Goal: Task Accomplishment & Management: Manage account settings

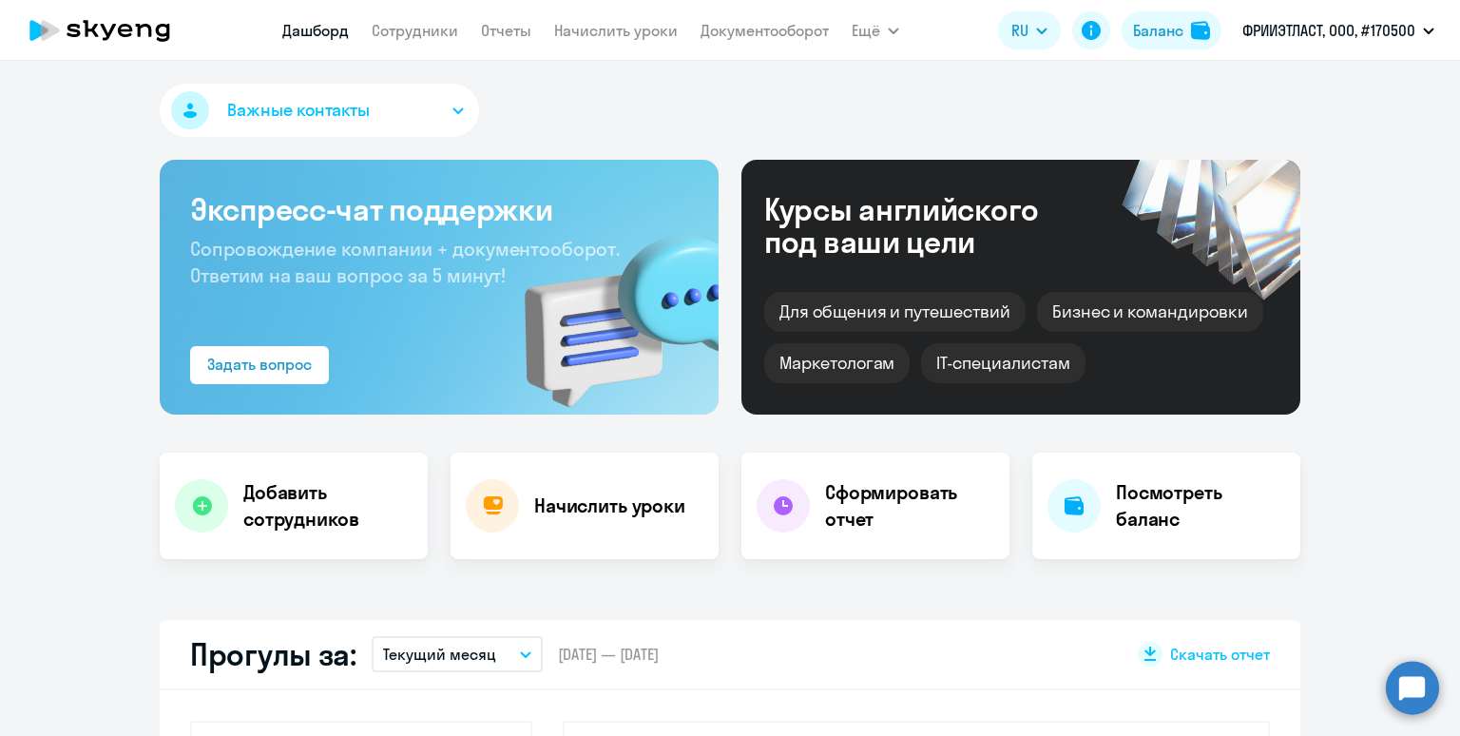
select select "30"
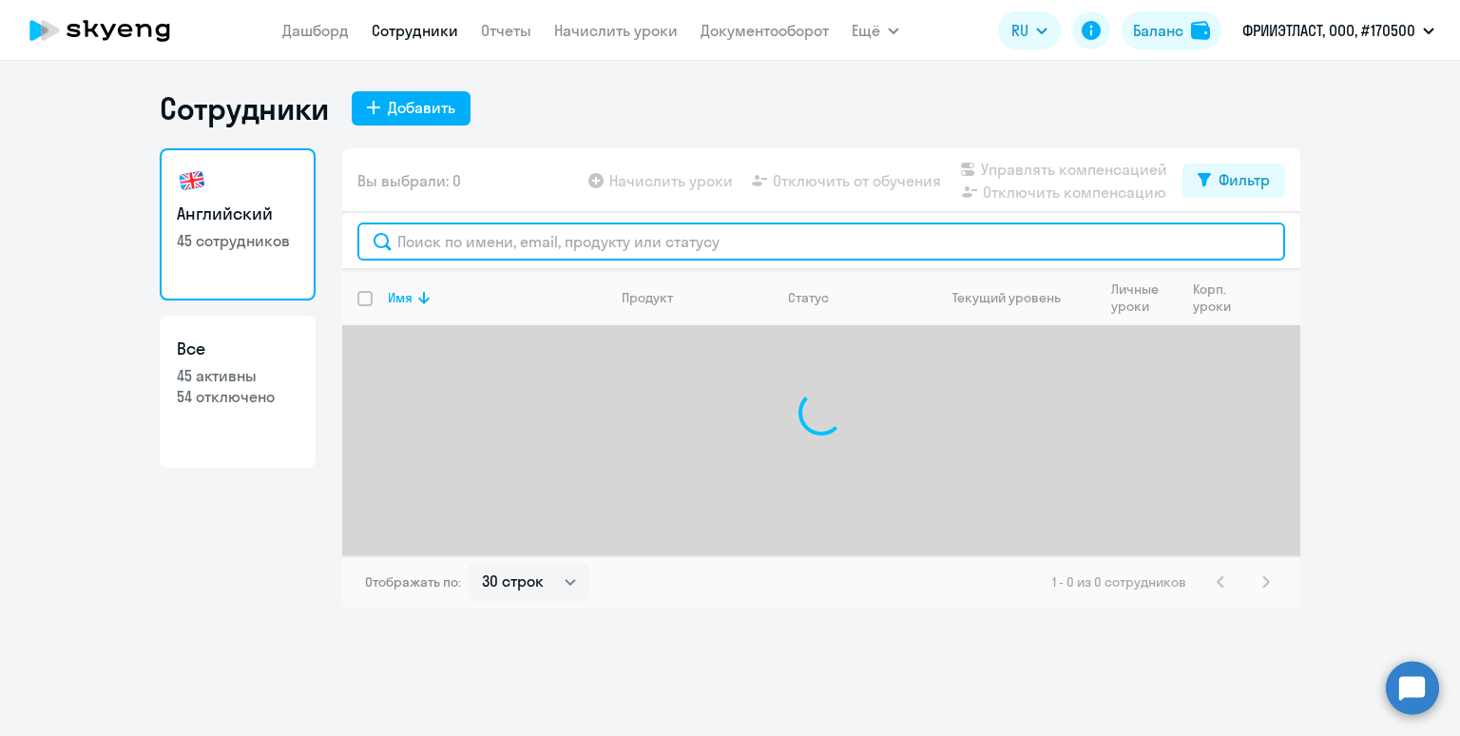
click at [427, 244] on input "text" at bounding box center [821, 241] width 928 height 38
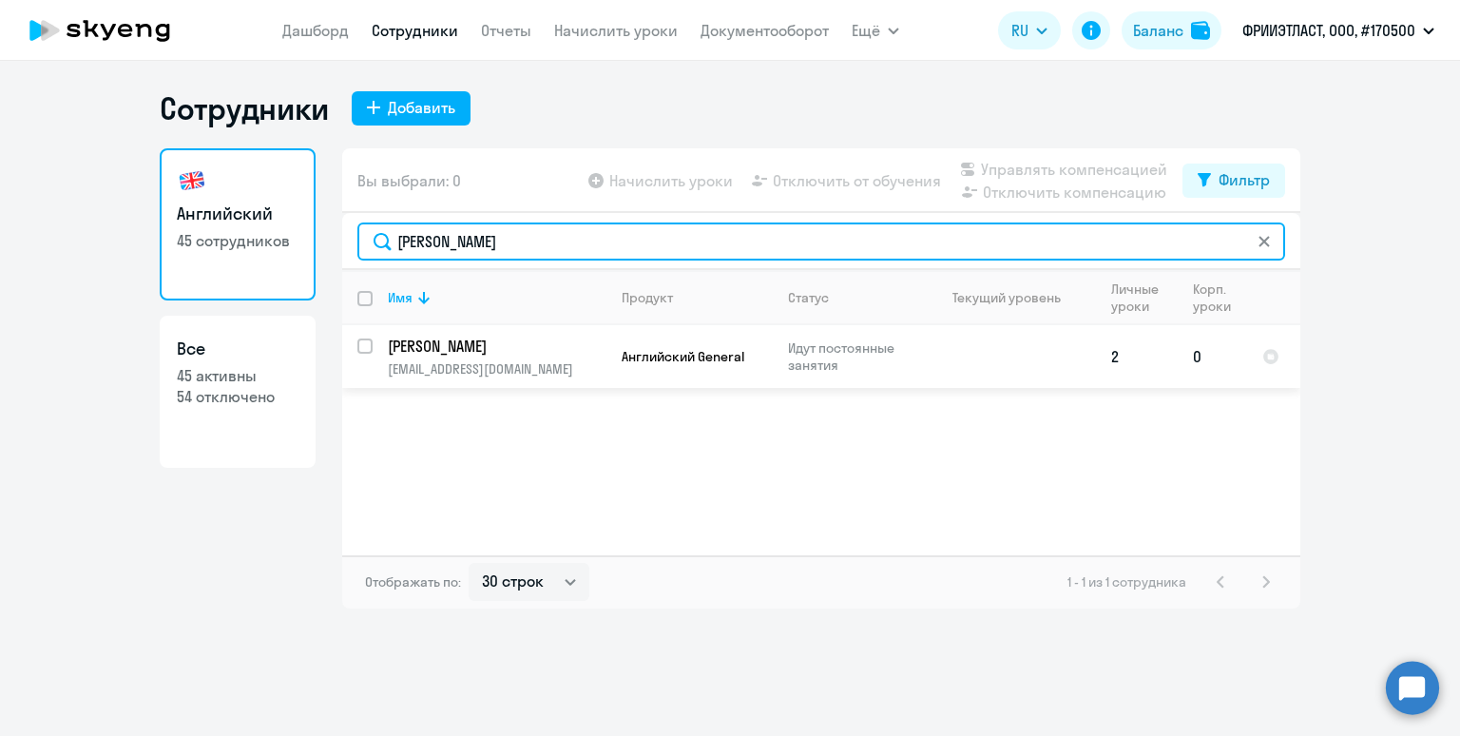
type input "[PERSON_NAME]"
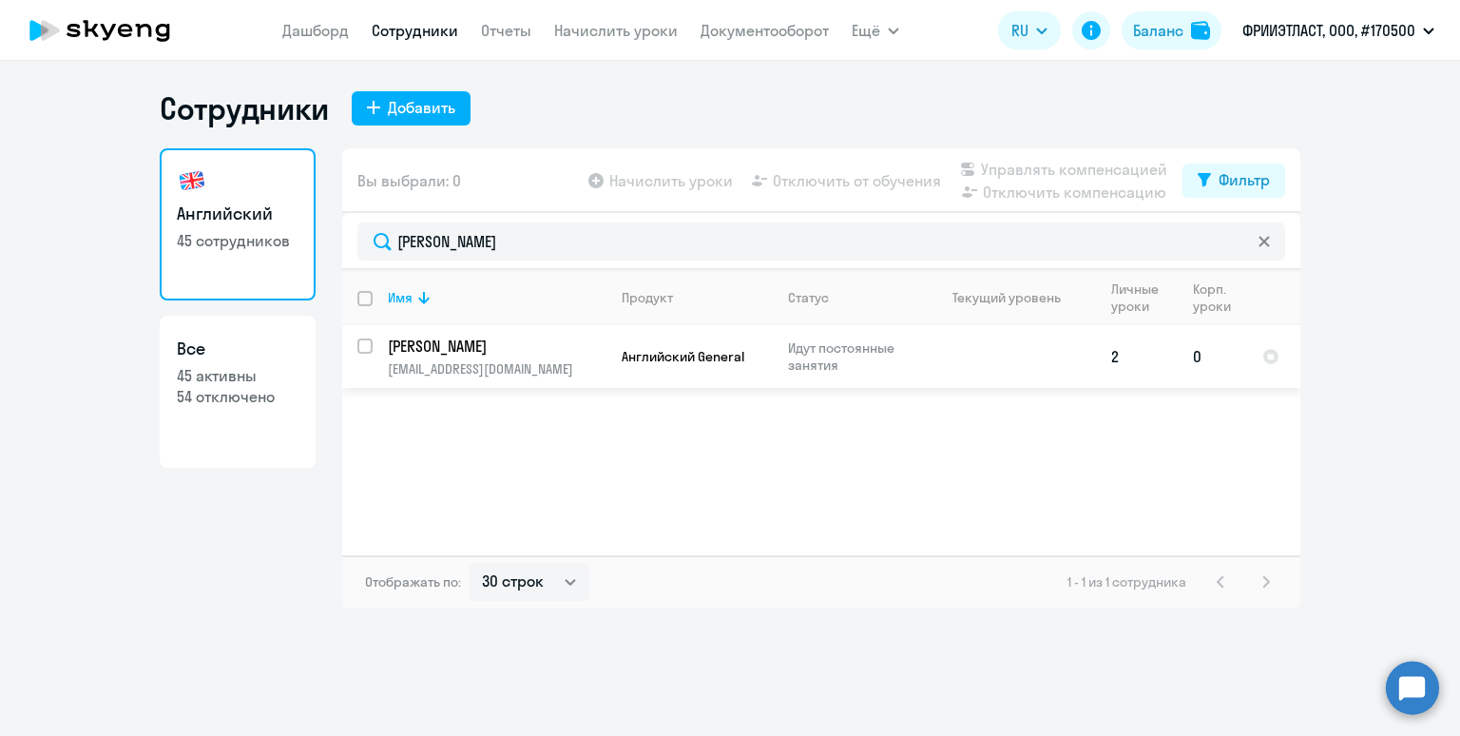
click at [535, 363] on p "[EMAIL_ADDRESS][DOMAIN_NAME]" at bounding box center [497, 368] width 218 height 17
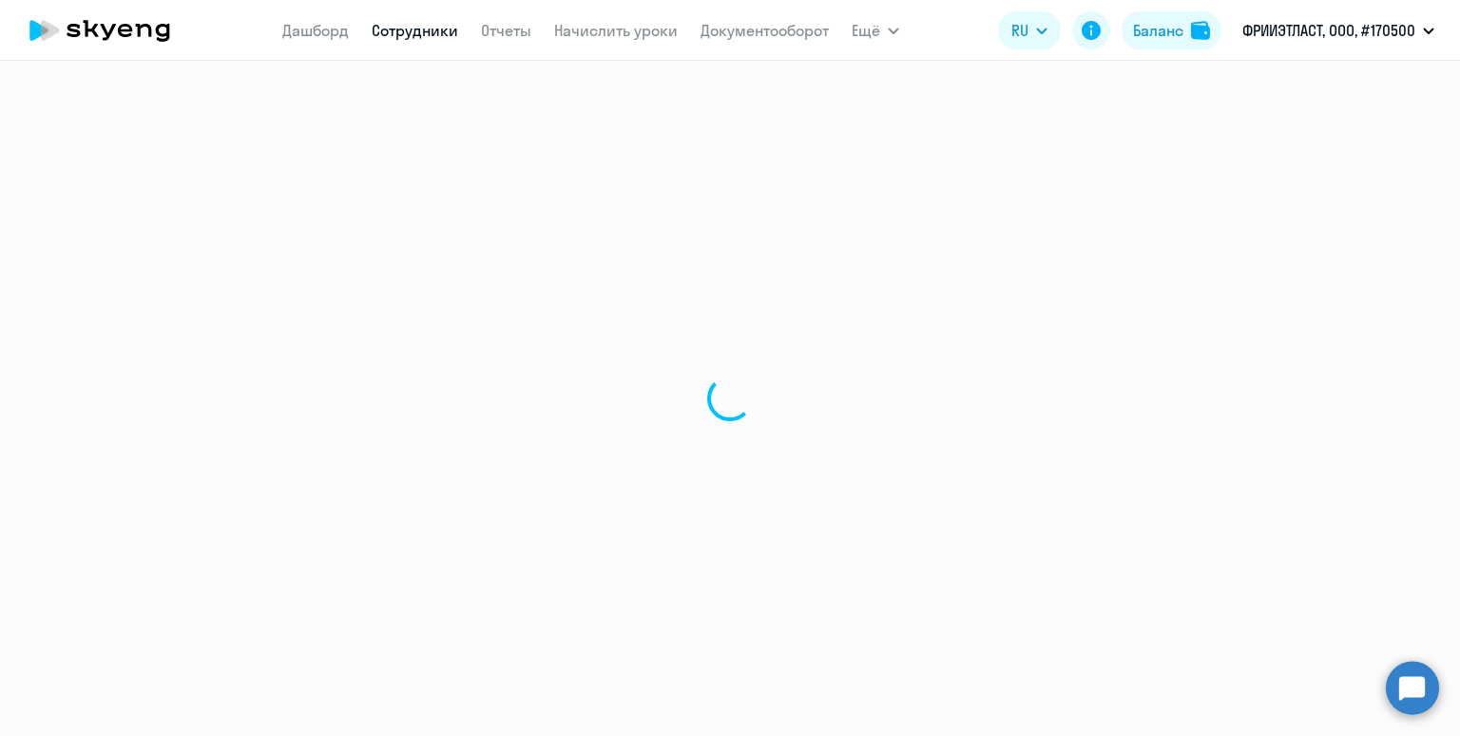
select select "english"
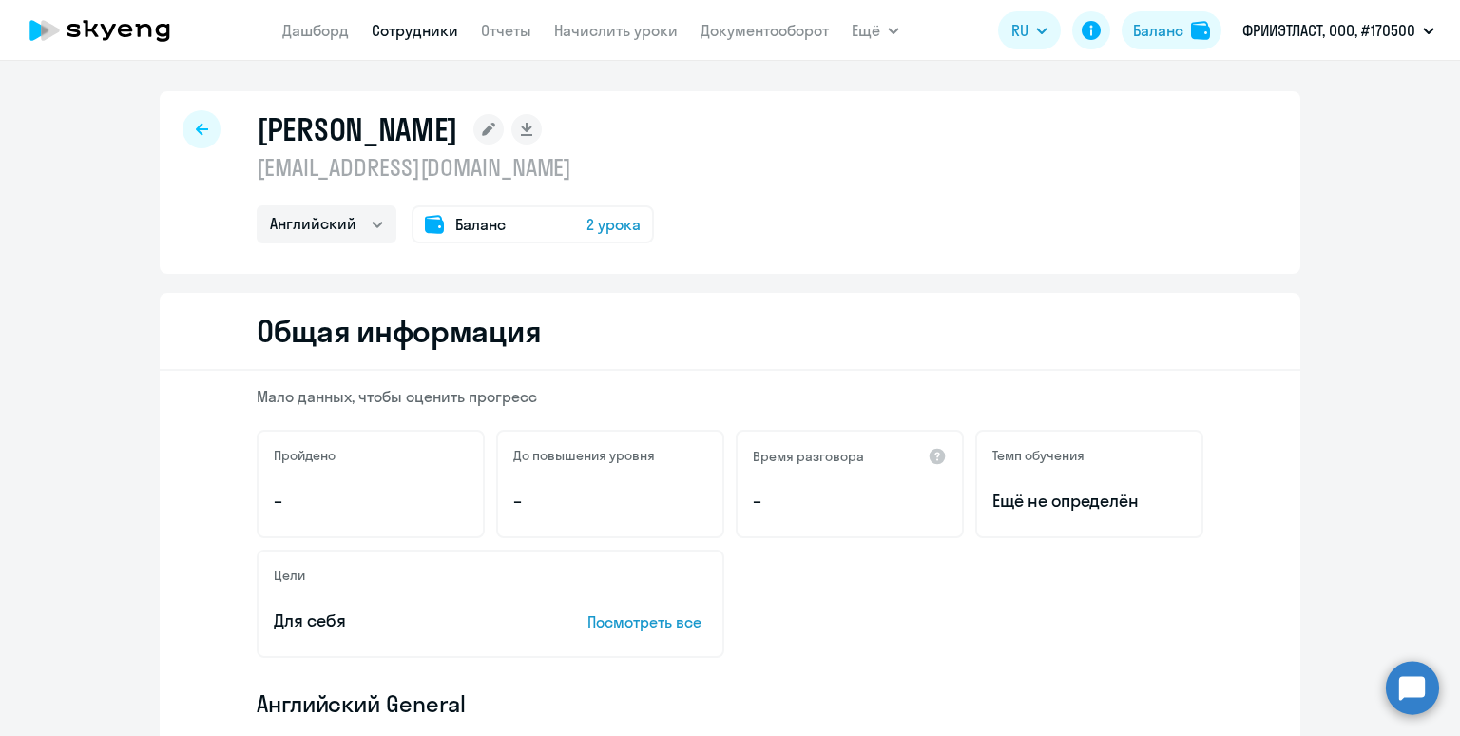
click at [415, 31] on link "Сотрудники" at bounding box center [415, 30] width 87 height 19
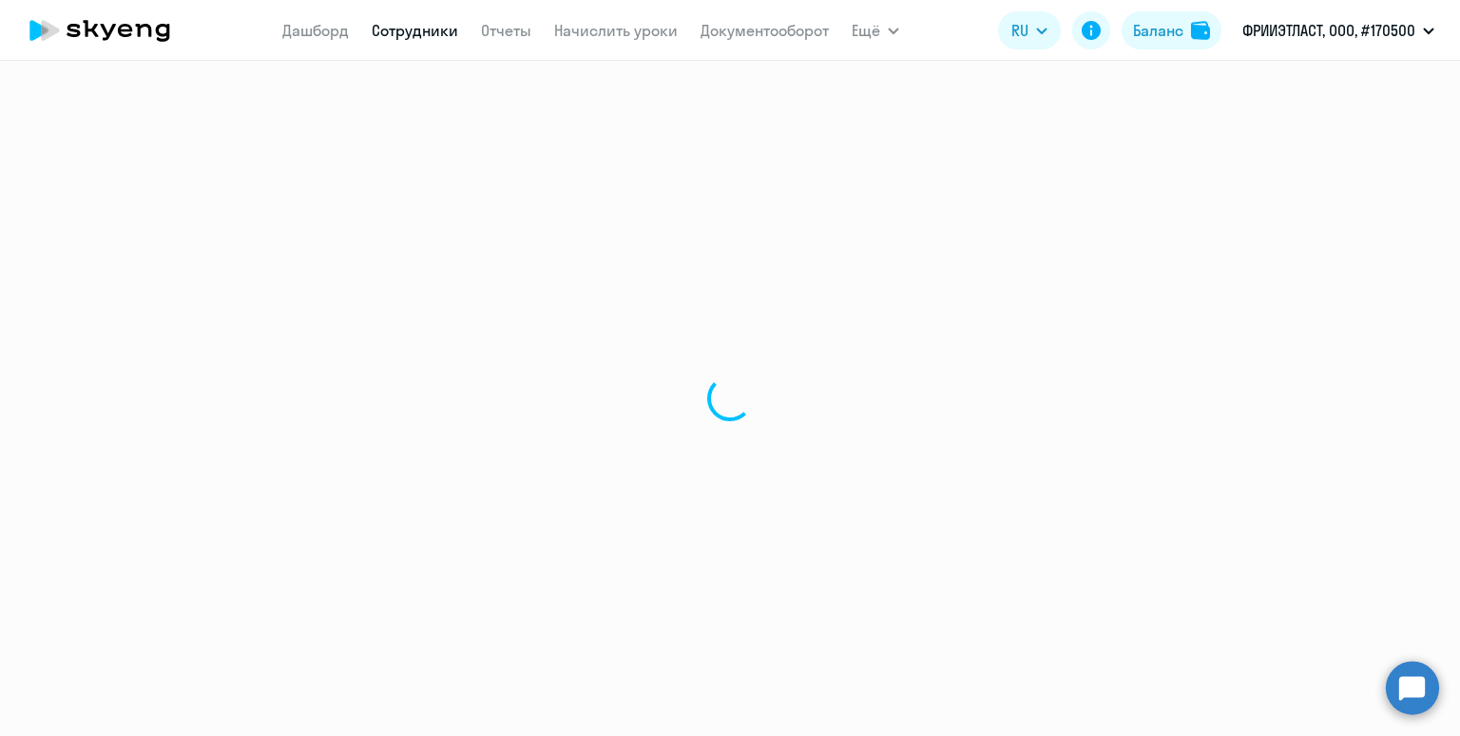
select select "30"
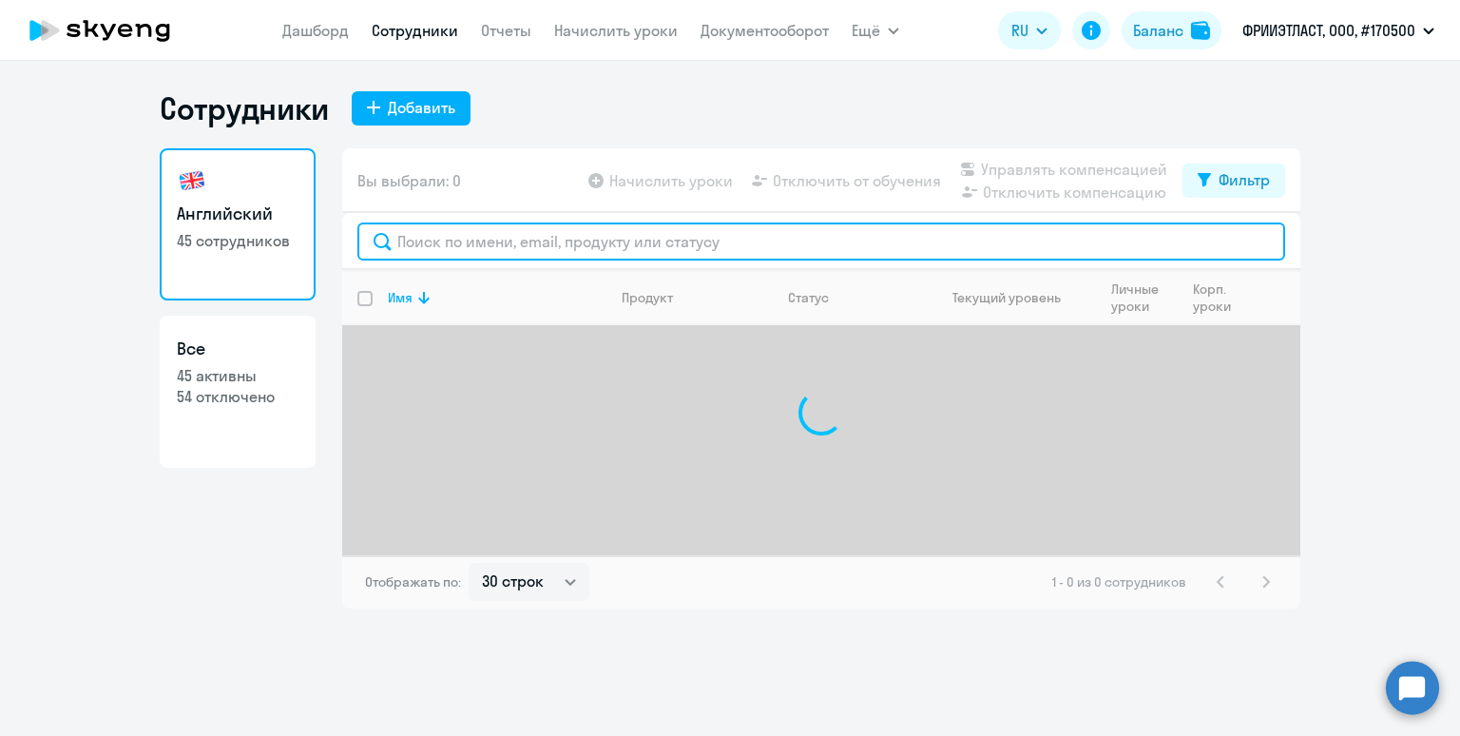
click at [588, 245] on input "text" at bounding box center [821, 241] width 928 height 38
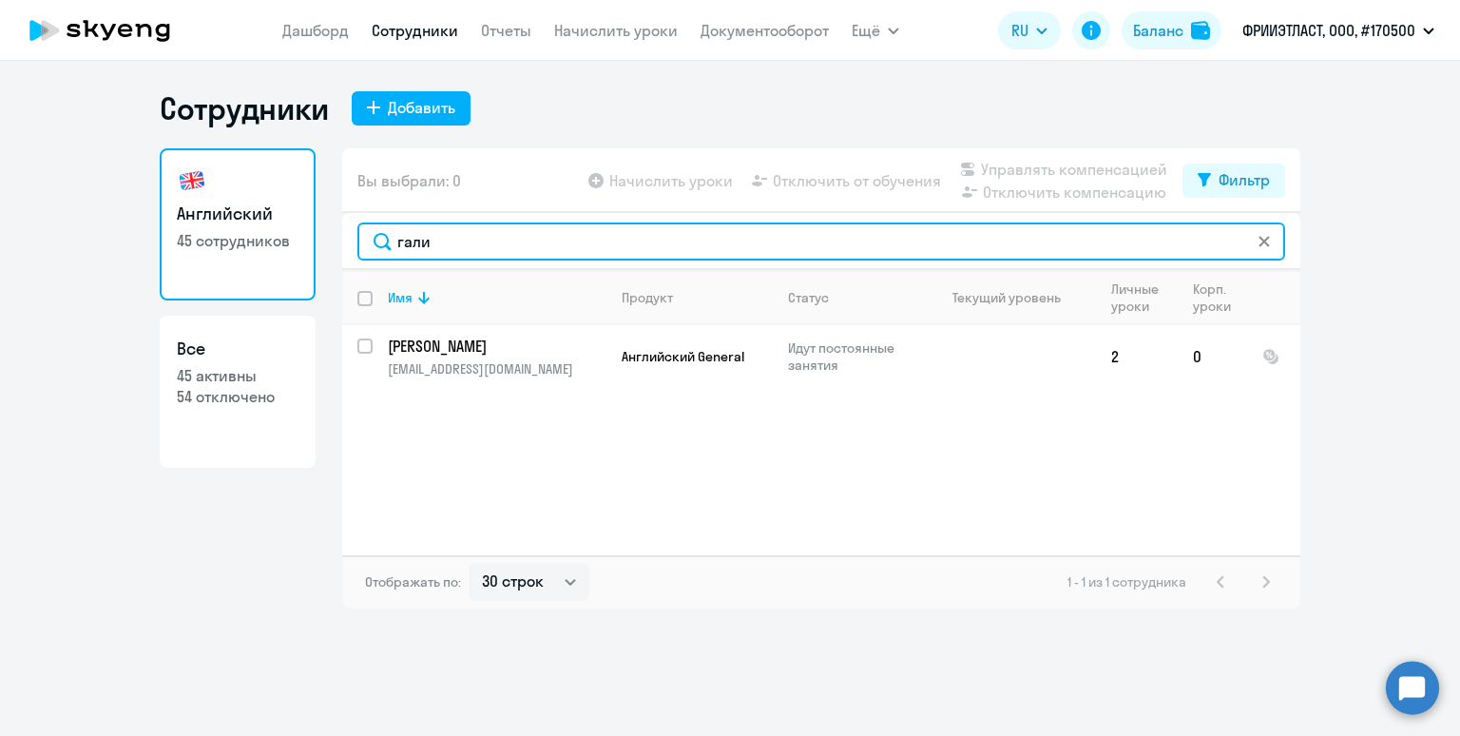
type input "гали"
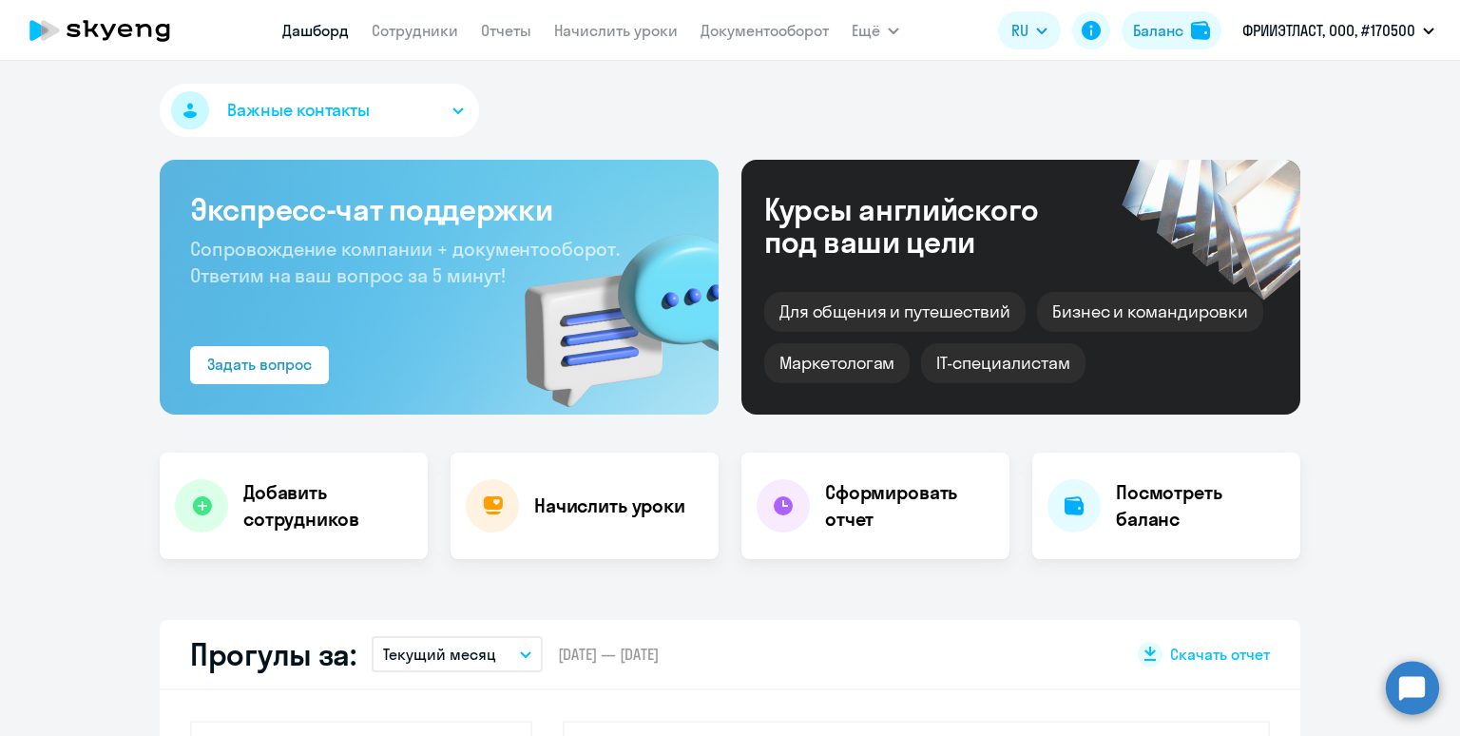
select select "30"
click at [588, 21] on app-menu-item-link "Начислить уроки" at bounding box center [616, 31] width 124 height 24
click at [585, 31] on link "Начислить уроки" at bounding box center [616, 30] width 124 height 19
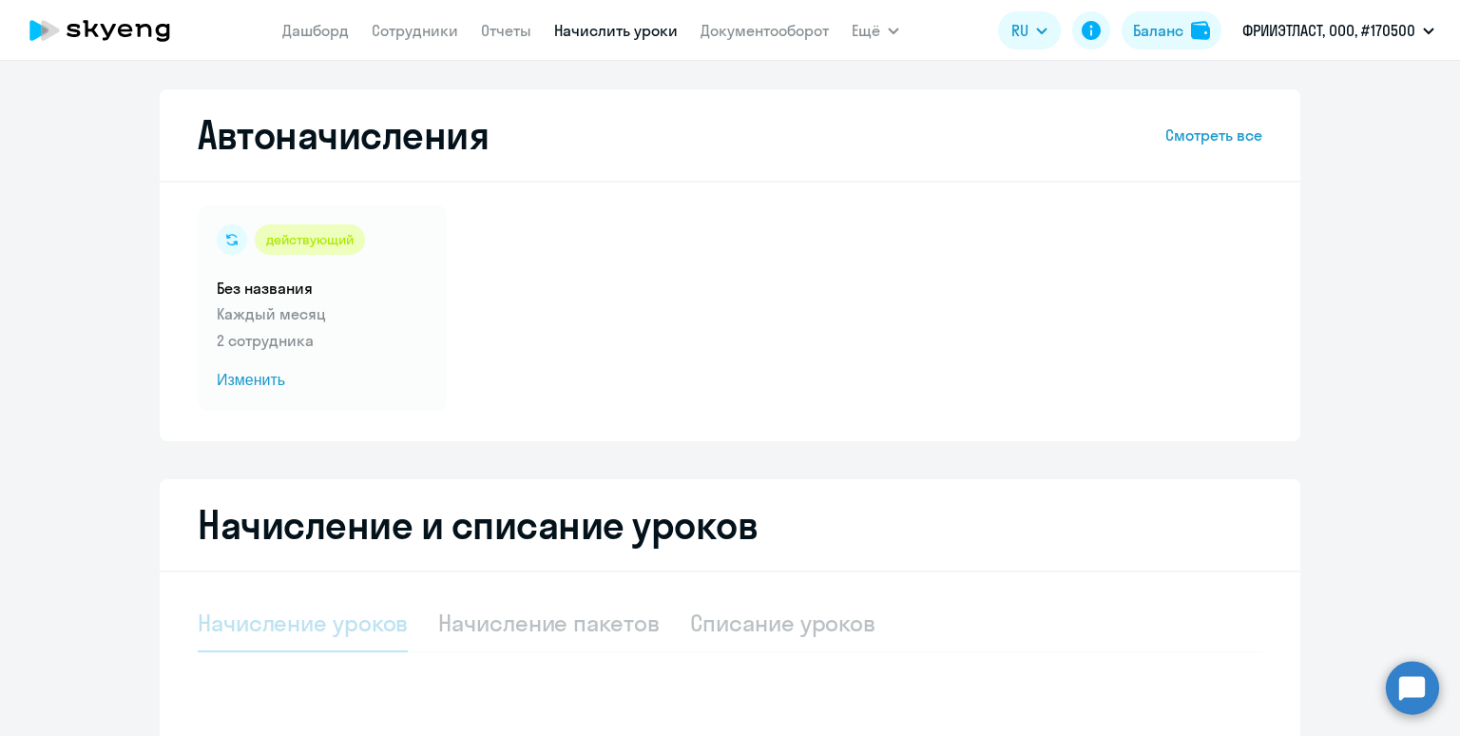
select select "10"
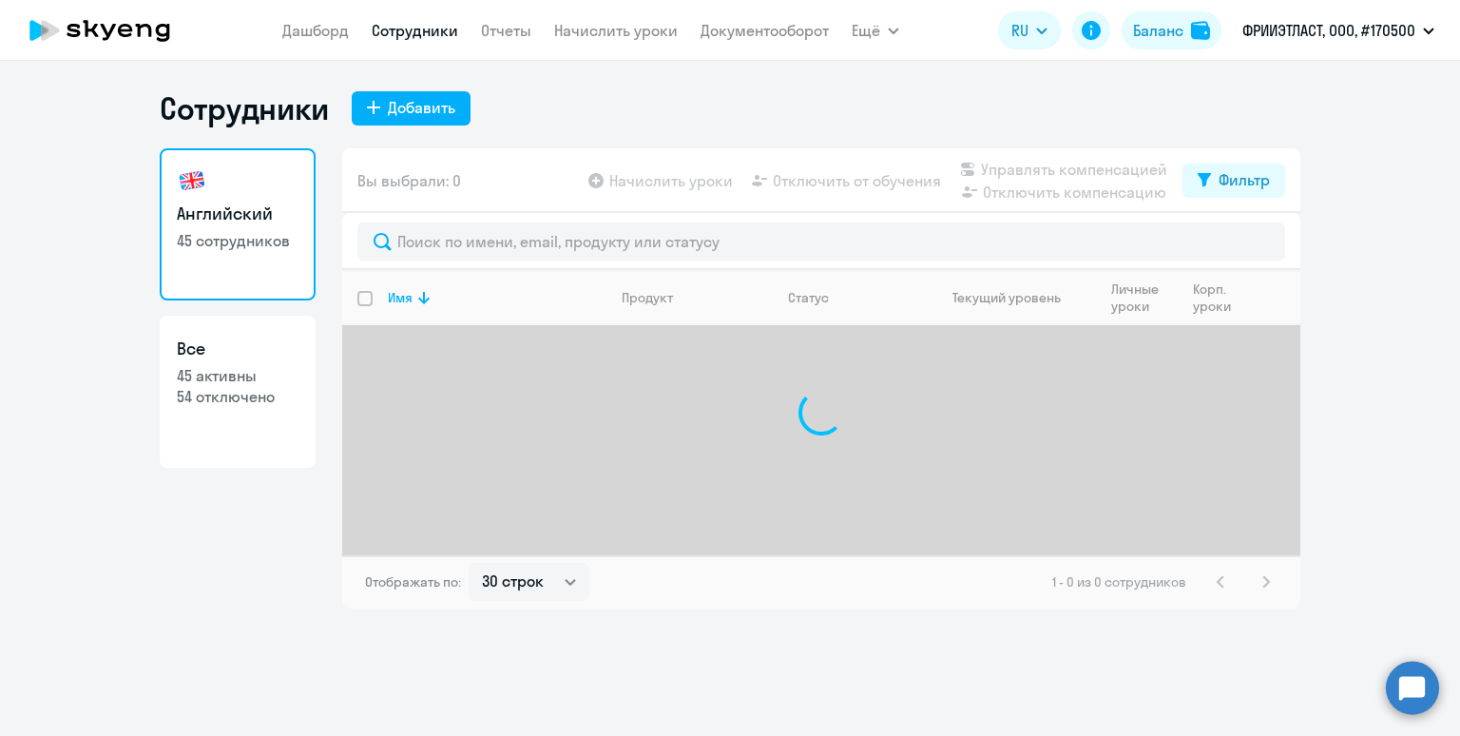
select select "30"
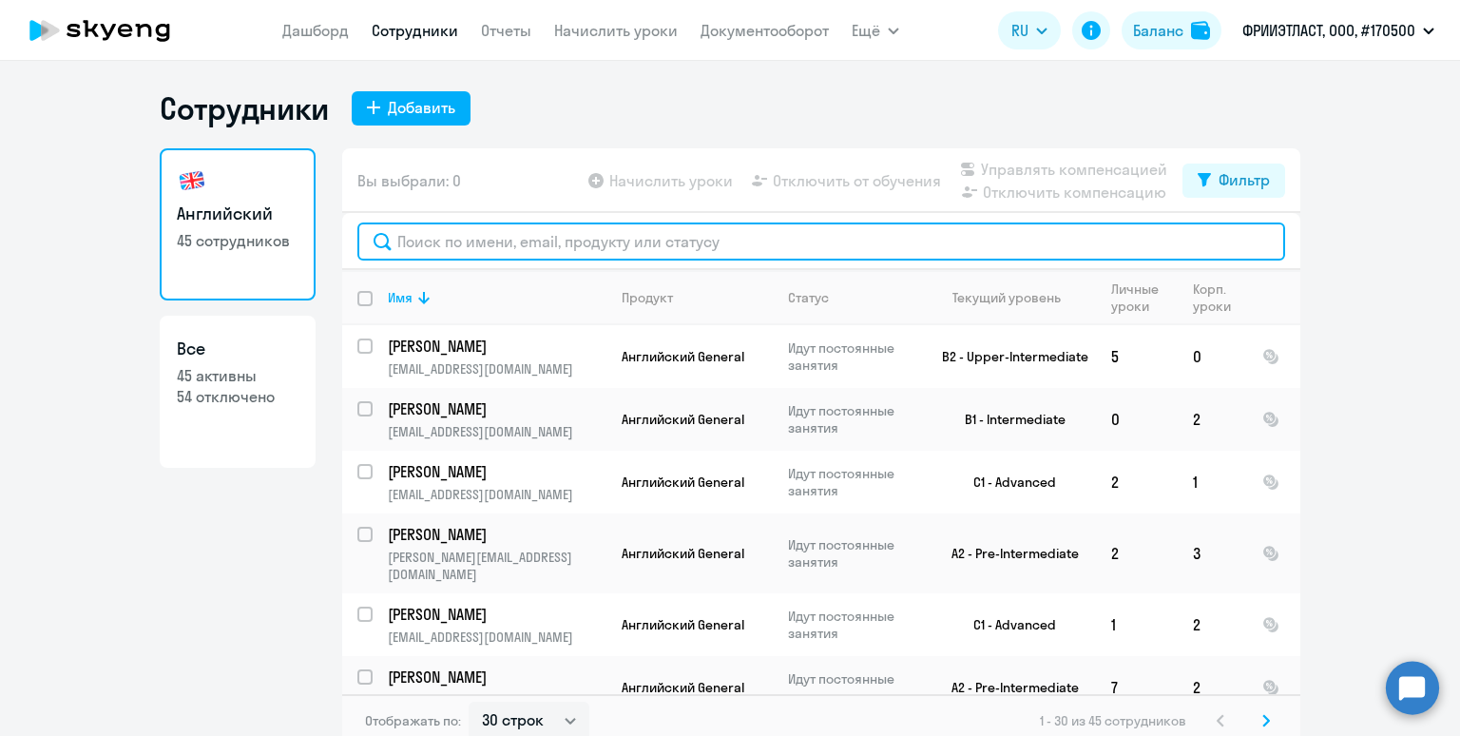
drag, startPoint x: 684, startPoint y: 239, endPoint x: 699, endPoint y: 241, distance: 14.4
click at [686, 240] on input "text" at bounding box center [821, 241] width 928 height 38
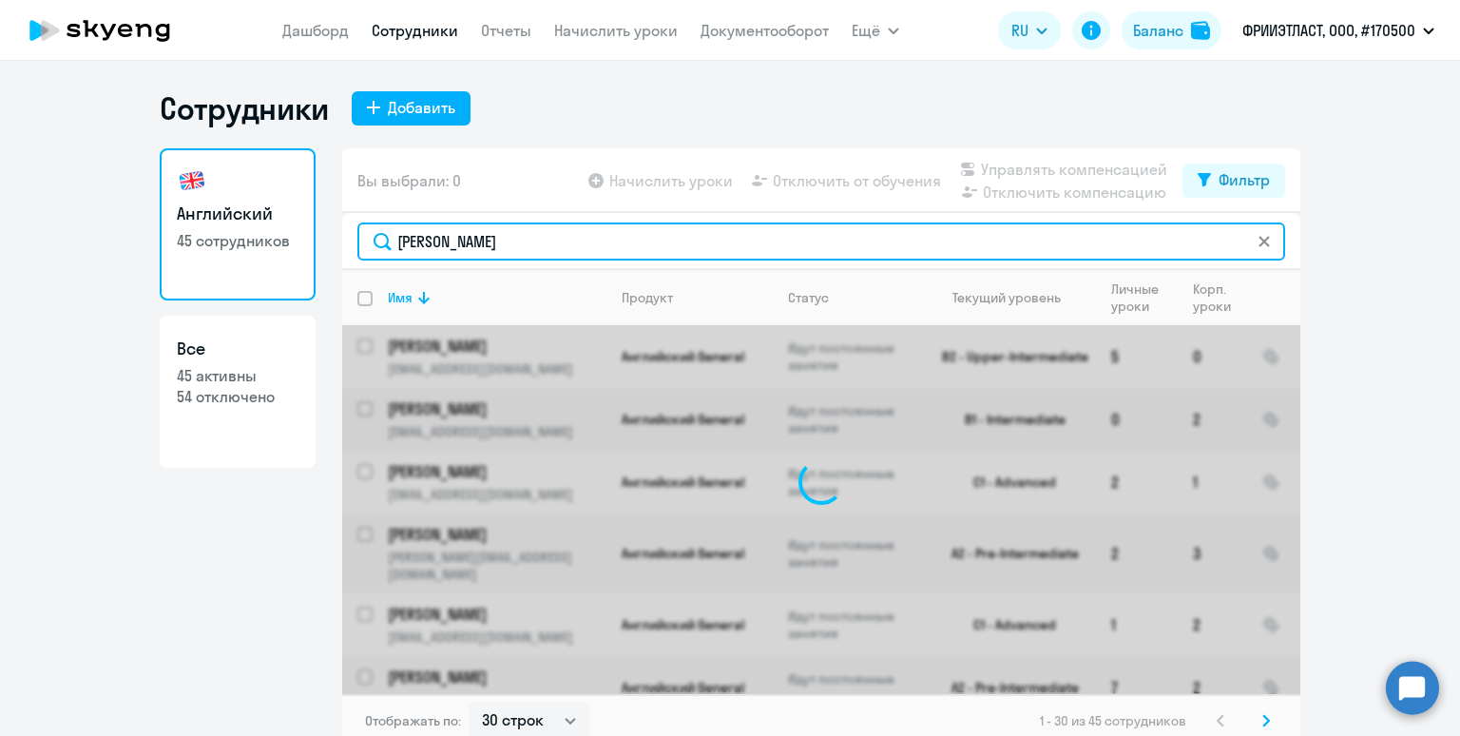
type input "шалина"
